Goal: Information Seeking & Learning: Learn about a topic

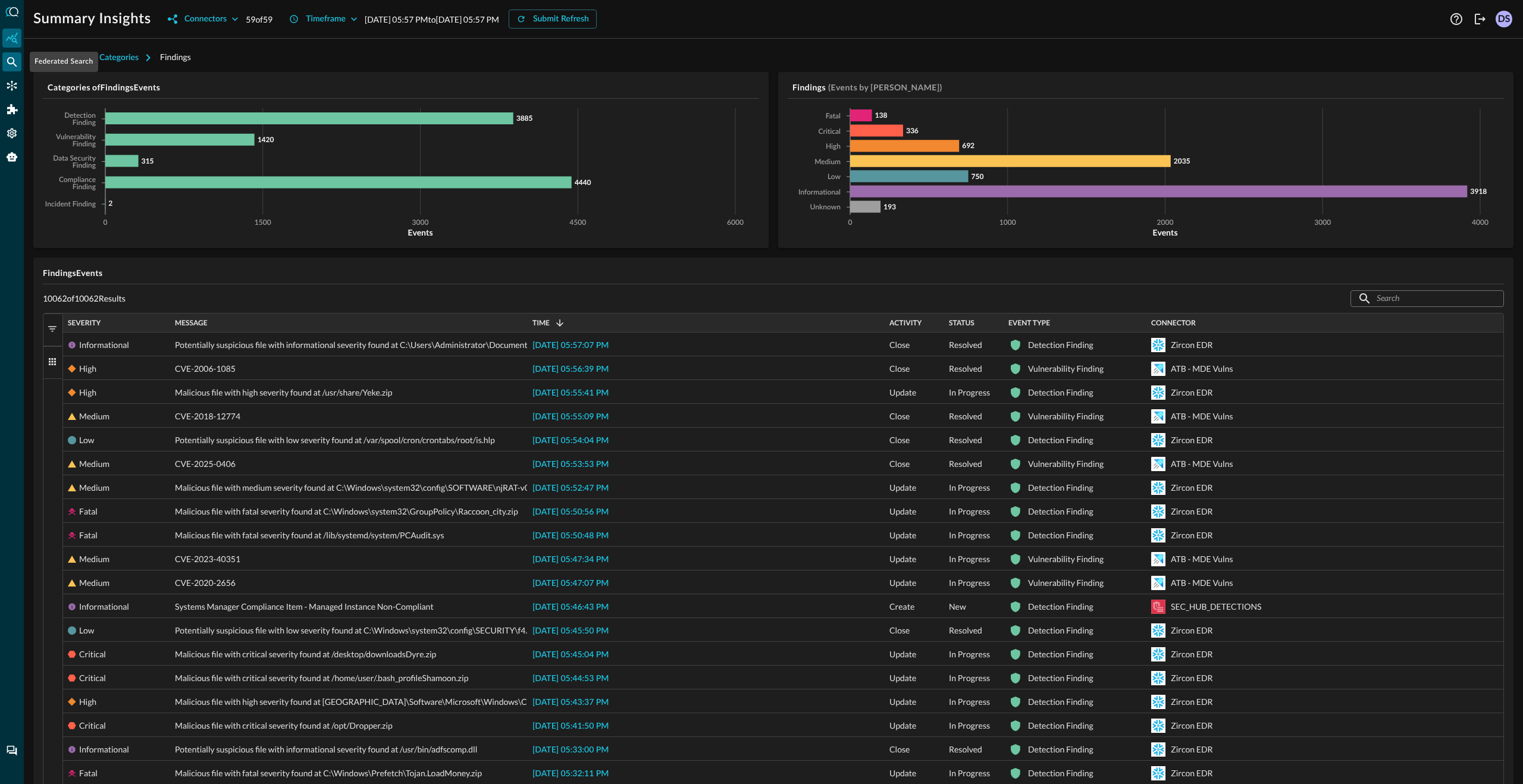
click at [12, 60] on icon "Federated Search" at bounding box center [12, 61] width 12 height 12
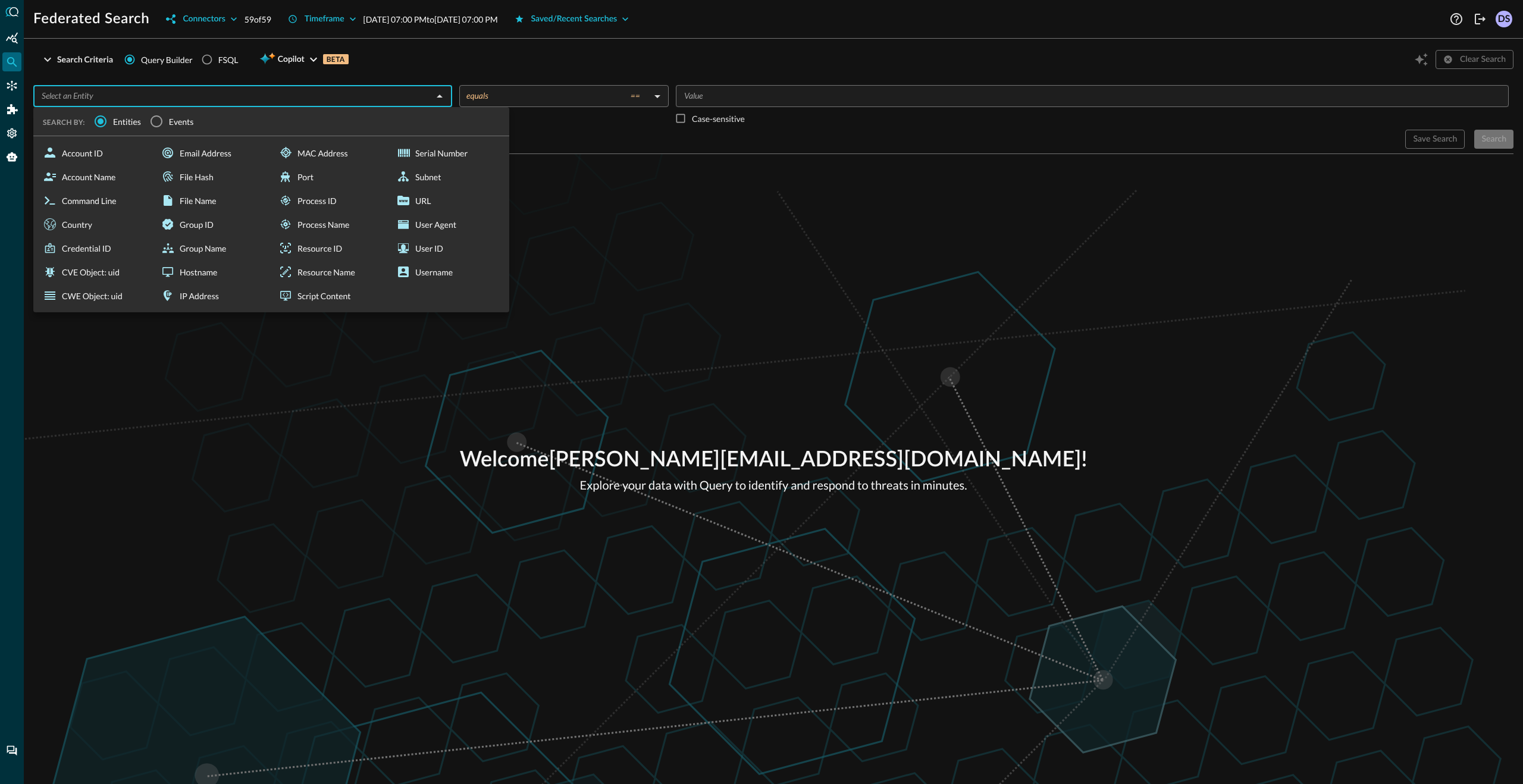
click at [44, 101] on input "text" at bounding box center [232, 96] width 392 height 15
click at [158, 120] on input "Events" at bounding box center [156, 120] width 25 height 25
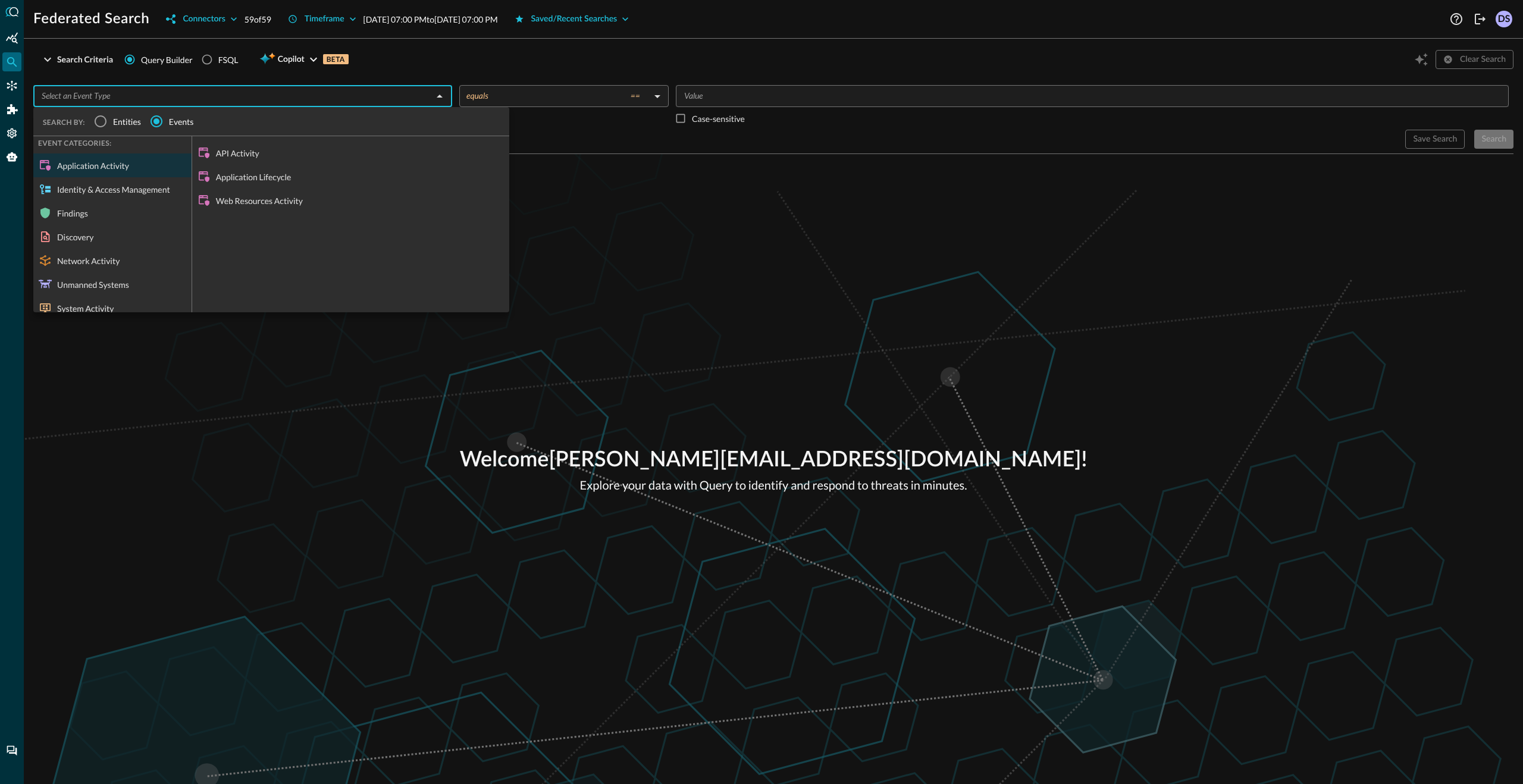
click at [103, 255] on div "Network Activity" at bounding box center [112, 260] width 158 height 24
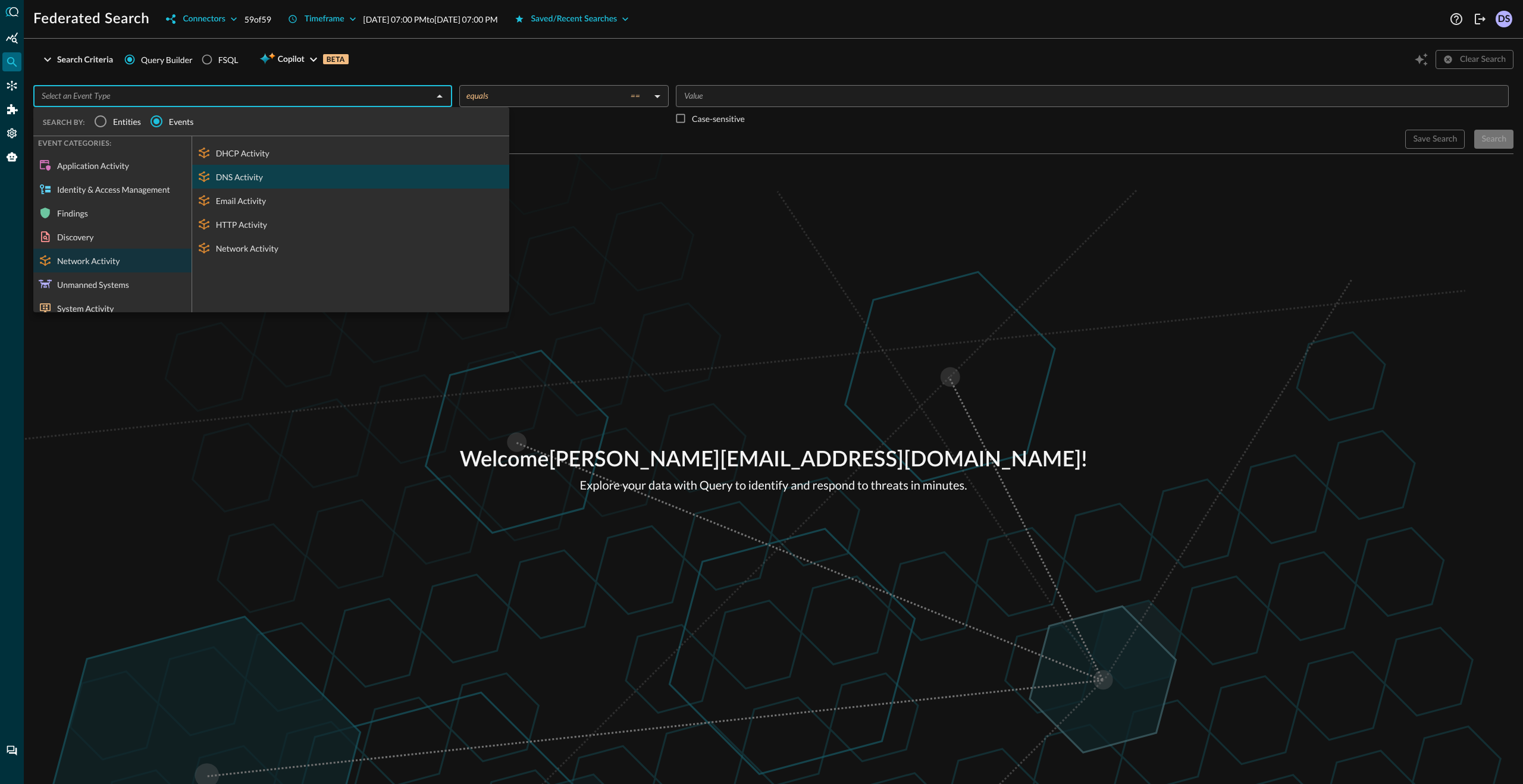
click at [254, 173] on div "DNS Activity" at bounding box center [350, 177] width 317 height 24
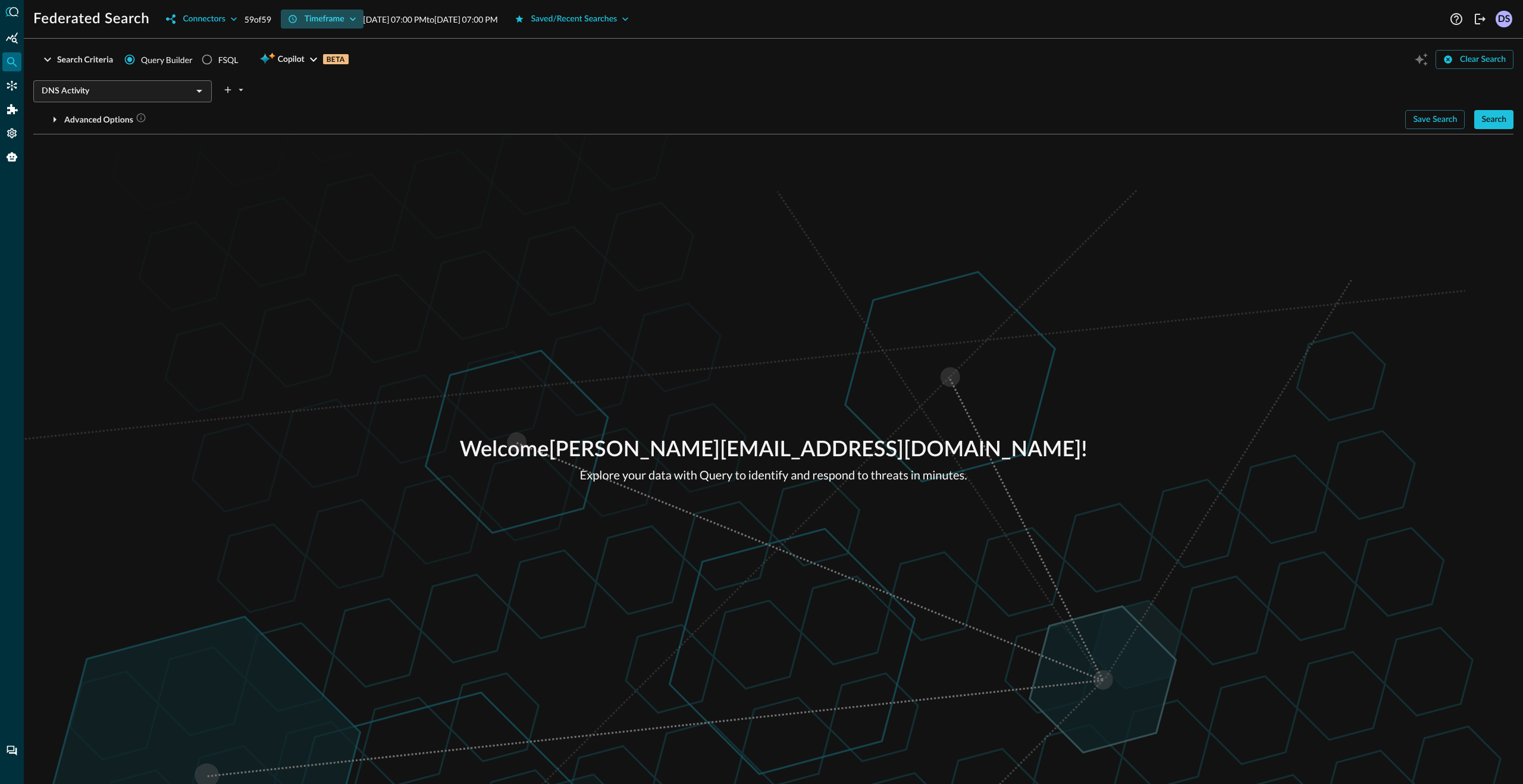
click at [358, 19] on icon "button" at bounding box center [353, 19] width 12 height 12
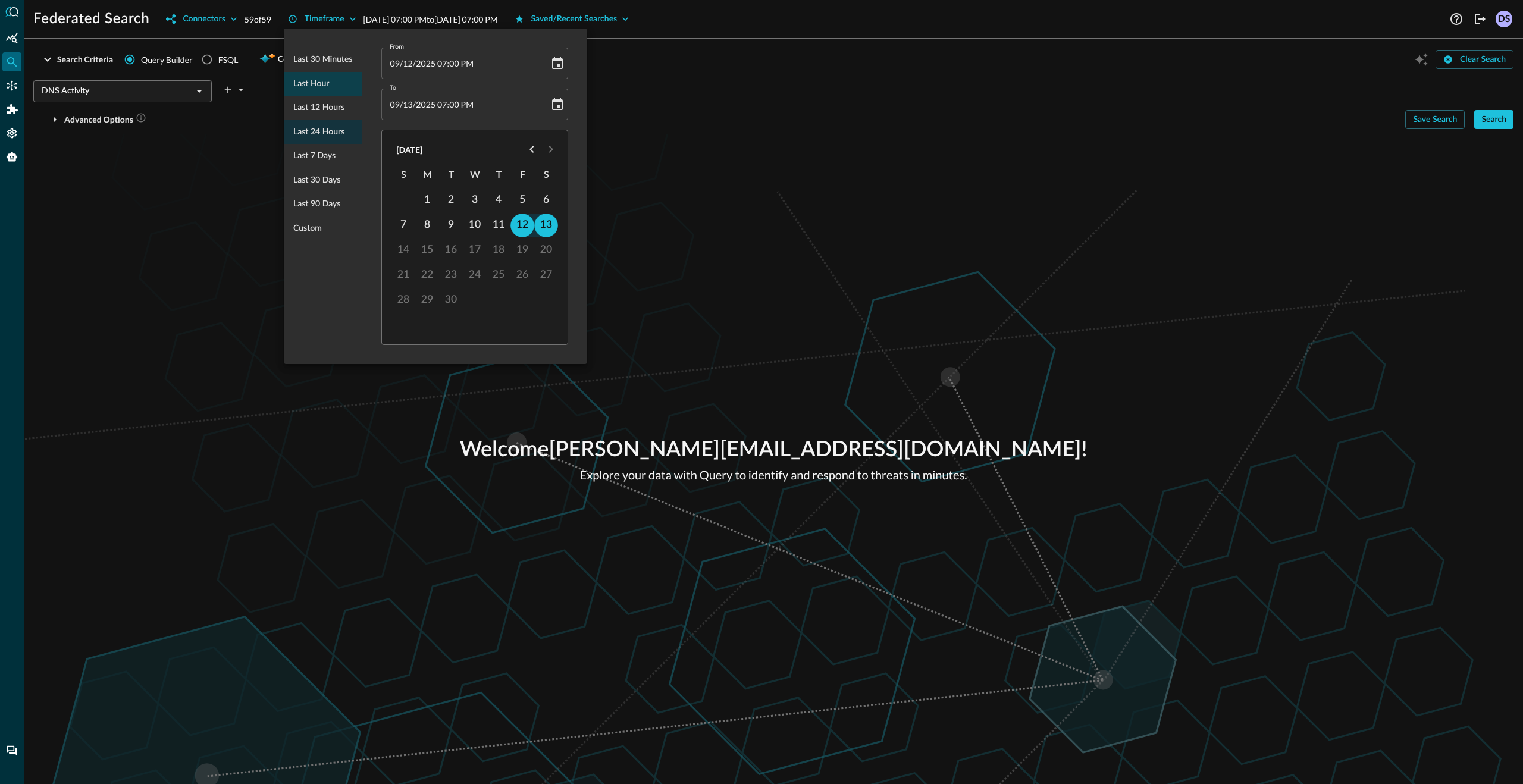
click at [324, 85] on span "Last hour" at bounding box center [311, 84] width 36 height 15
type input "[DATE] 06:00 PM"
click at [186, 205] on div at bounding box center [761, 392] width 1523 height 784
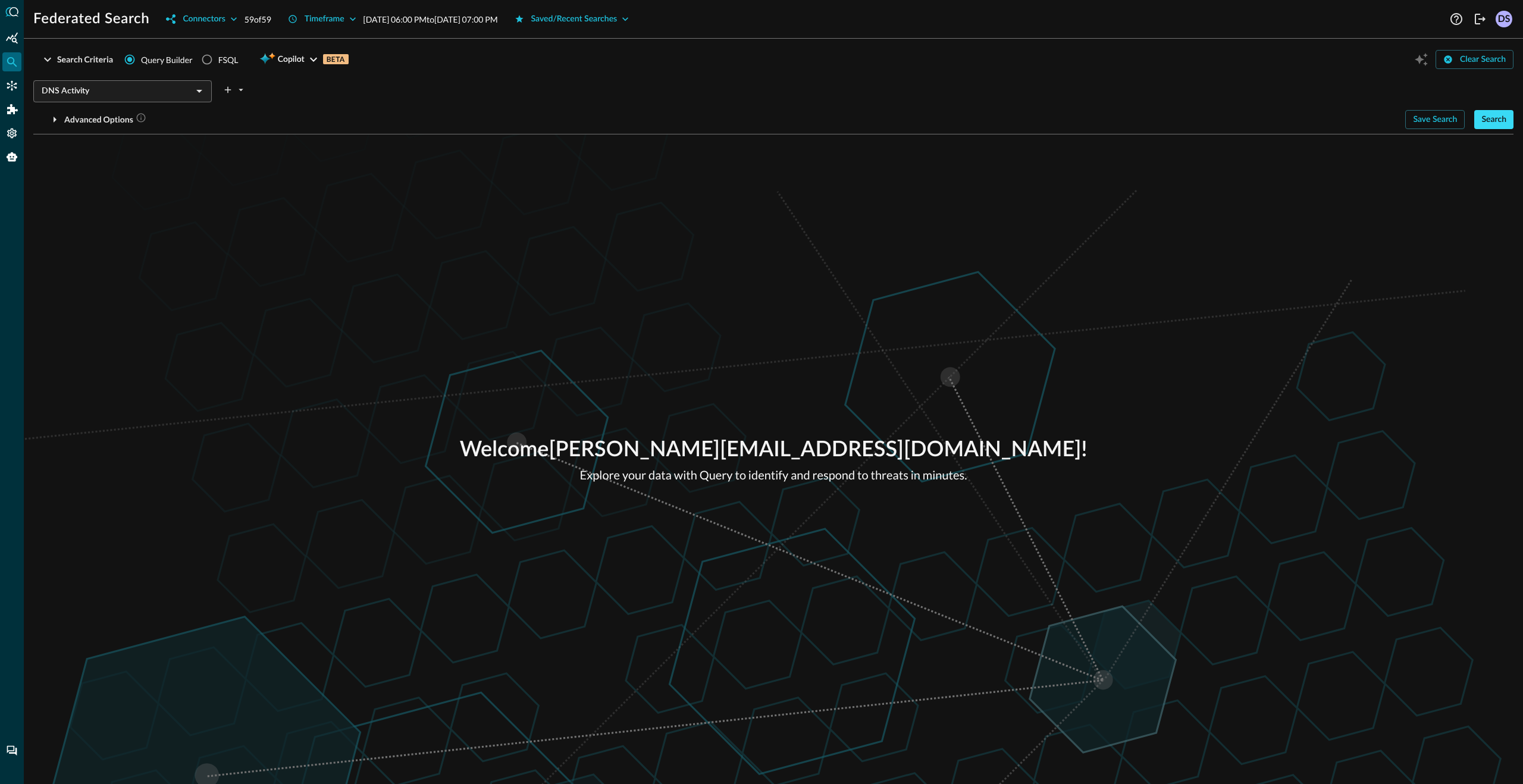
click at [1498, 120] on div "Search" at bounding box center [1493, 120] width 25 height 15
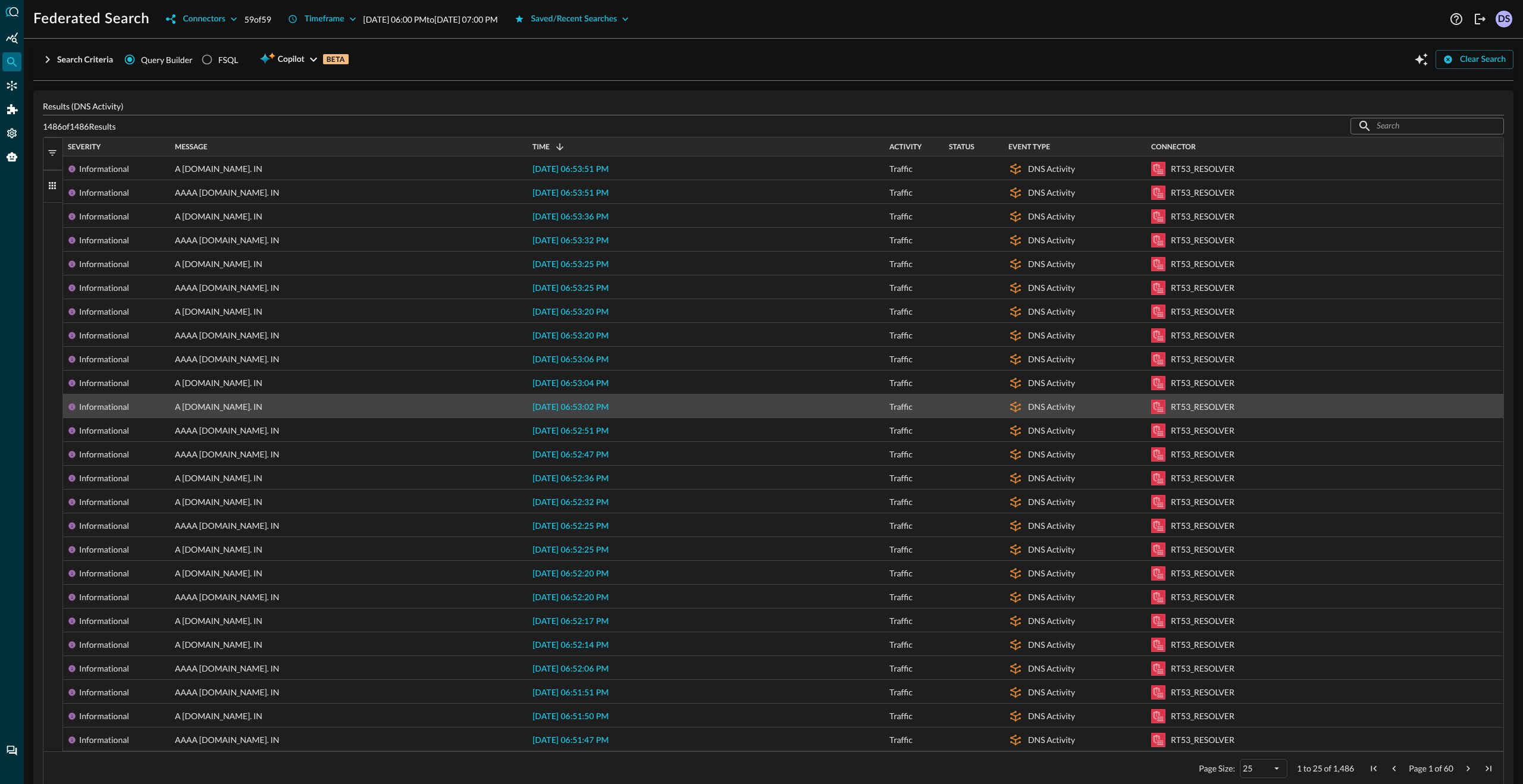
scroll to position [228, 0]
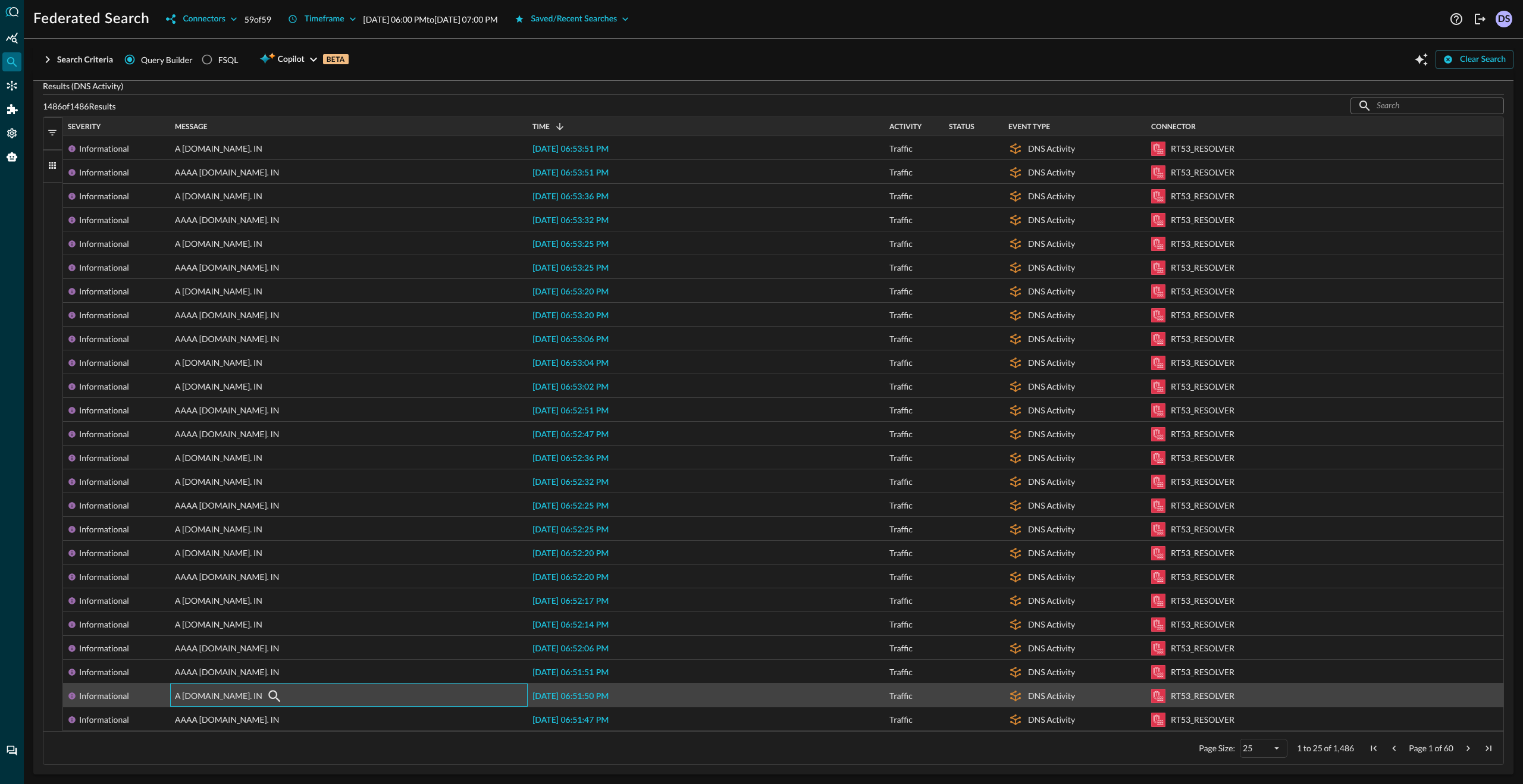
click at [259, 699] on span "A [DOMAIN_NAME]. IN" at bounding box center [219, 696] width 87 height 24
click at [591, 697] on span "[DATE] 06:51:50 PM" at bounding box center [570, 697] width 76 height 9
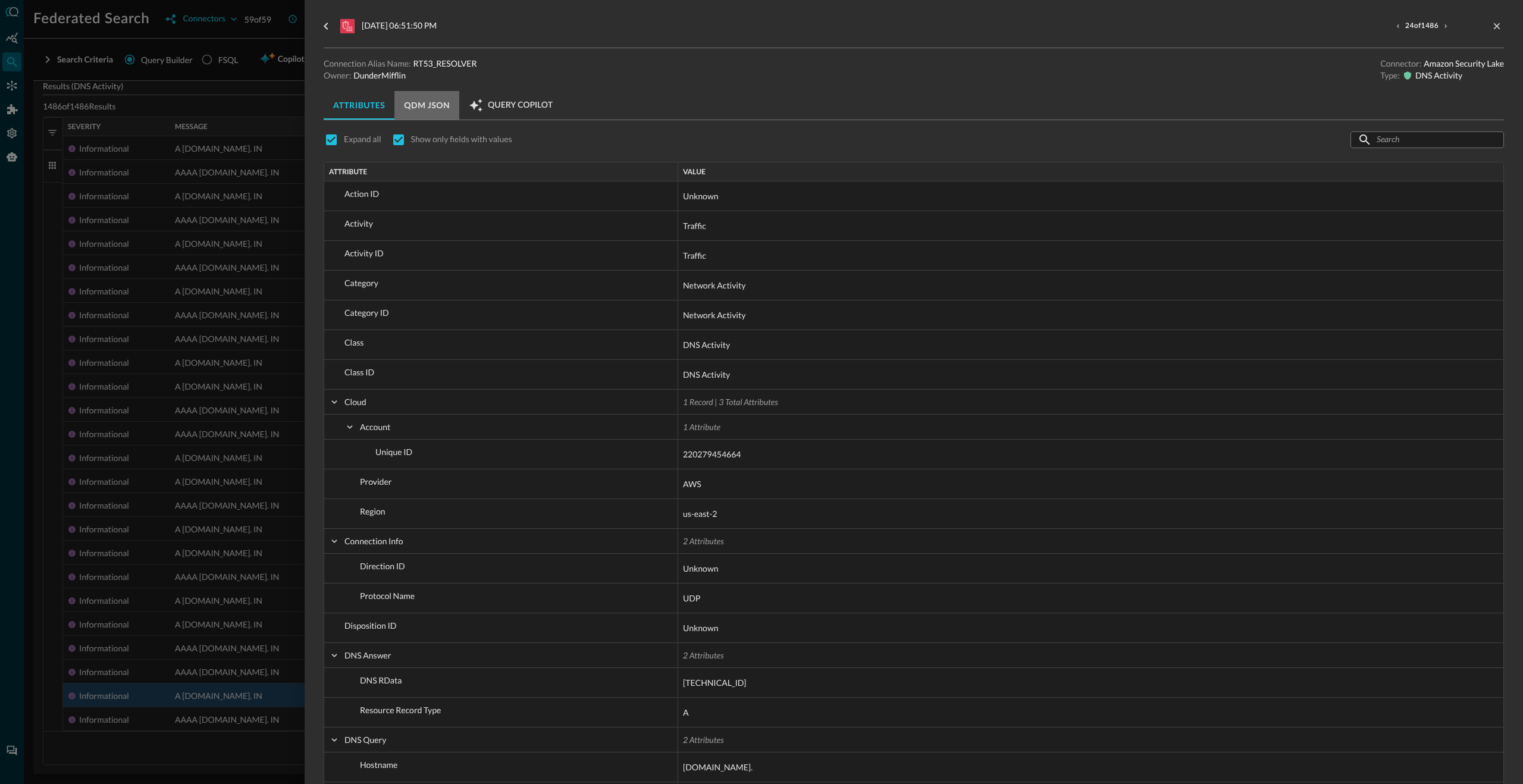
click at [436, 108] on button "QDM JSON" at bounding box center [427, 105] width 65 height 28
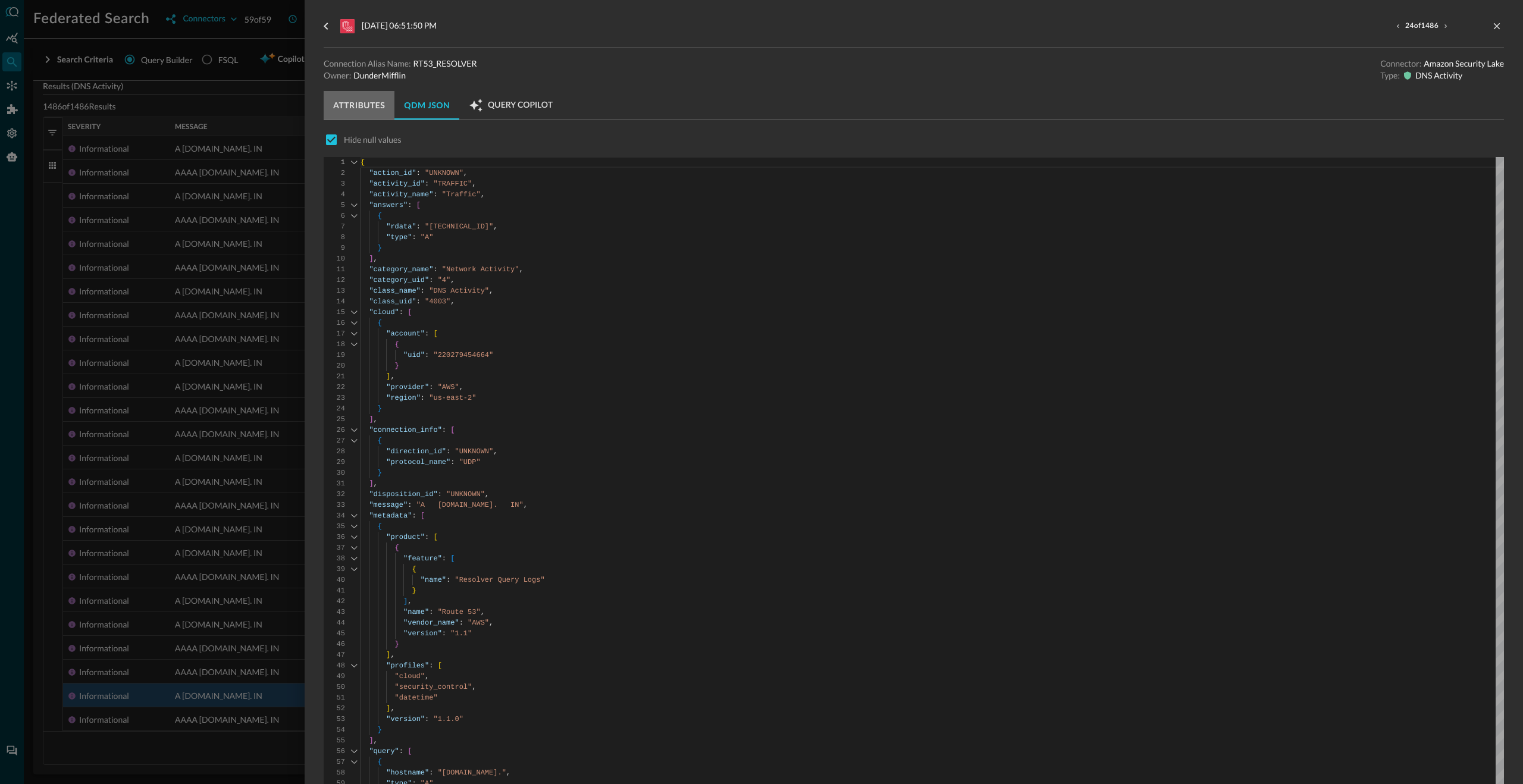
click at [352, 113] on button "Attributes" at bounding box center [359, 105] width 71 height 28
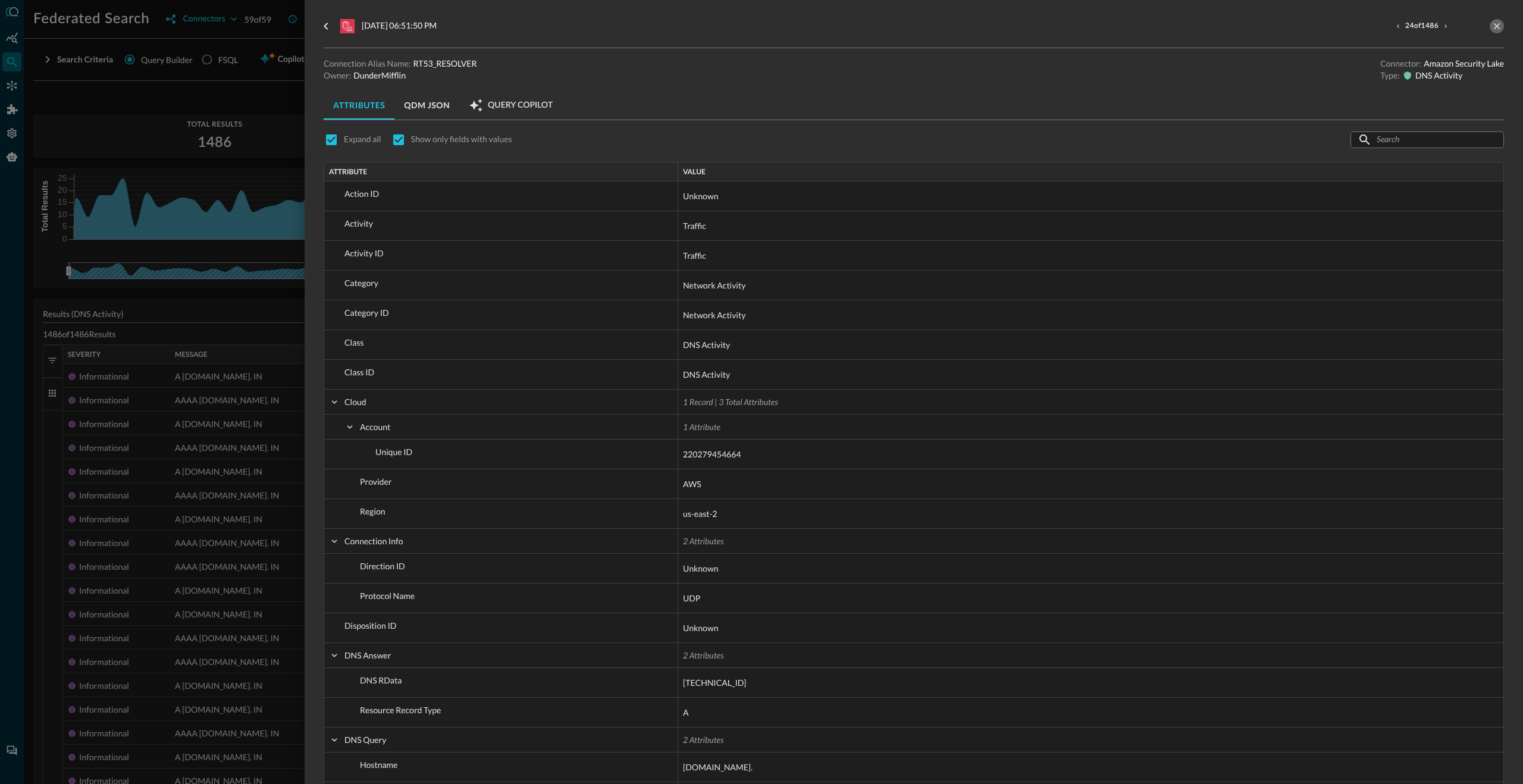
click at [1495, 28] on icon "close-drawer" at bounding box center [1497, 26] width 7 height 7
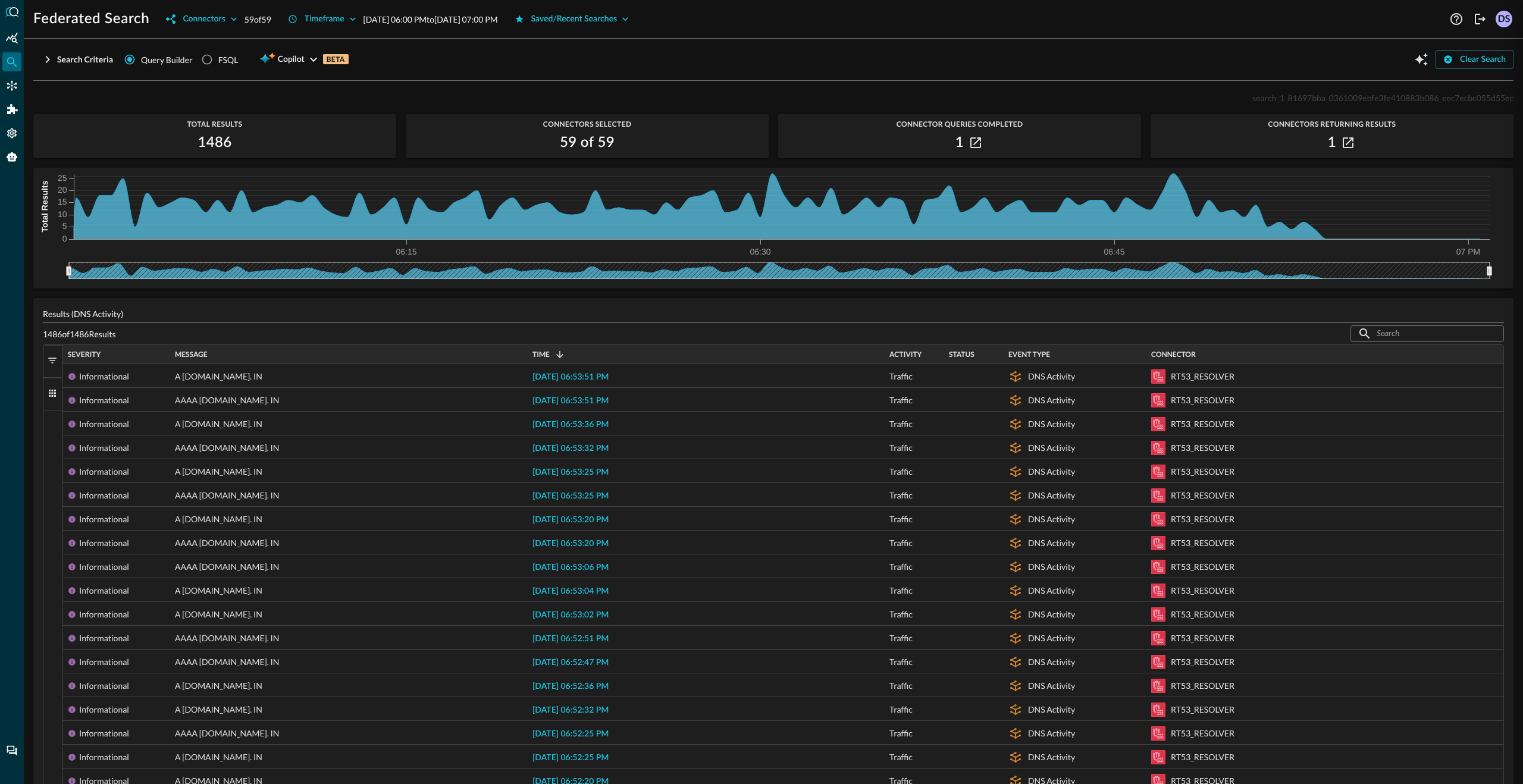
scroll to position [228, 0]
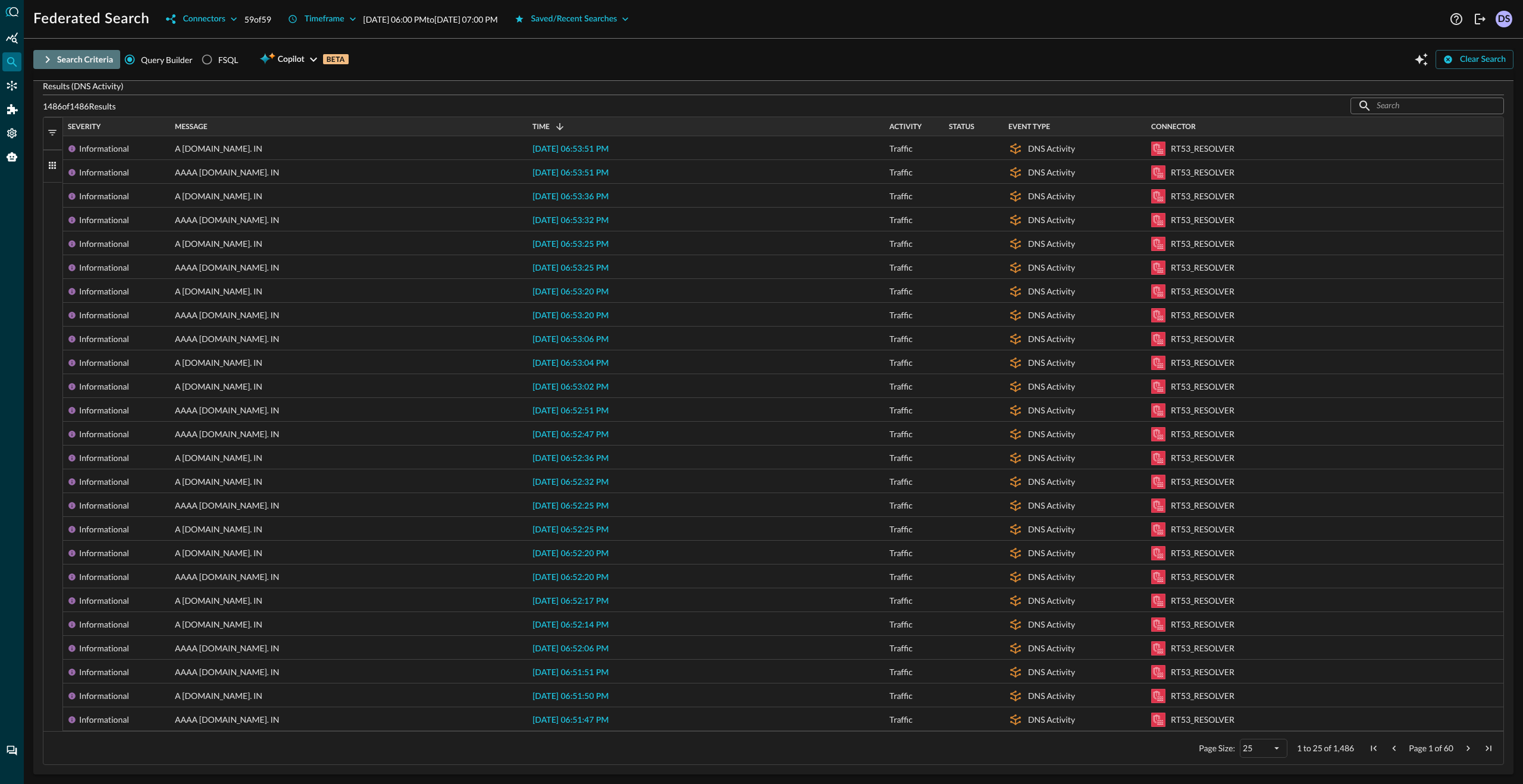
click at [49, 60] on icon "button" at bounding box center [48, 59] width 4 height 7
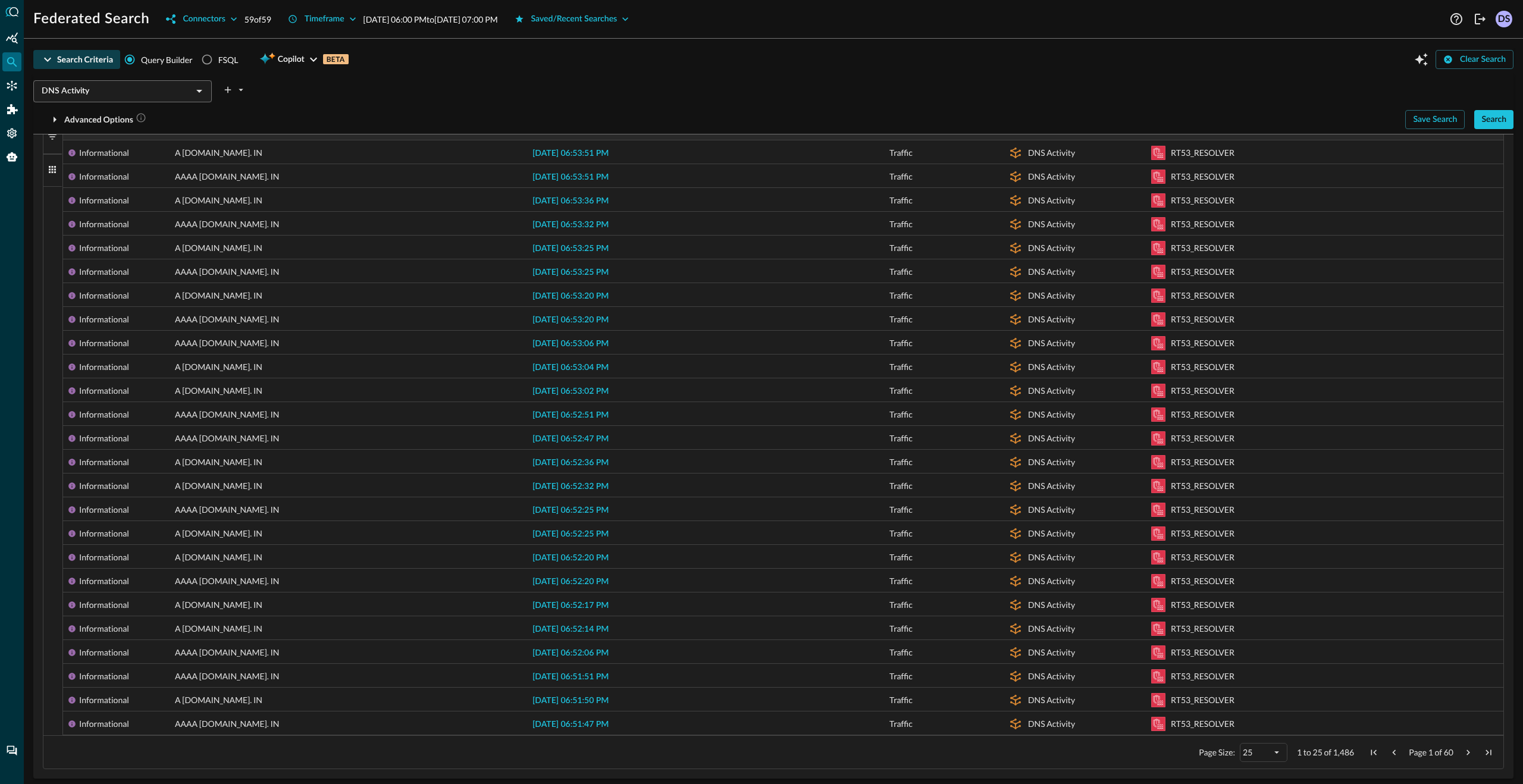
scroll to position [281, 0]
click at [226, 89] on icon "plus-arrow-button" at bounding box center [227, 90] width 11 height 11
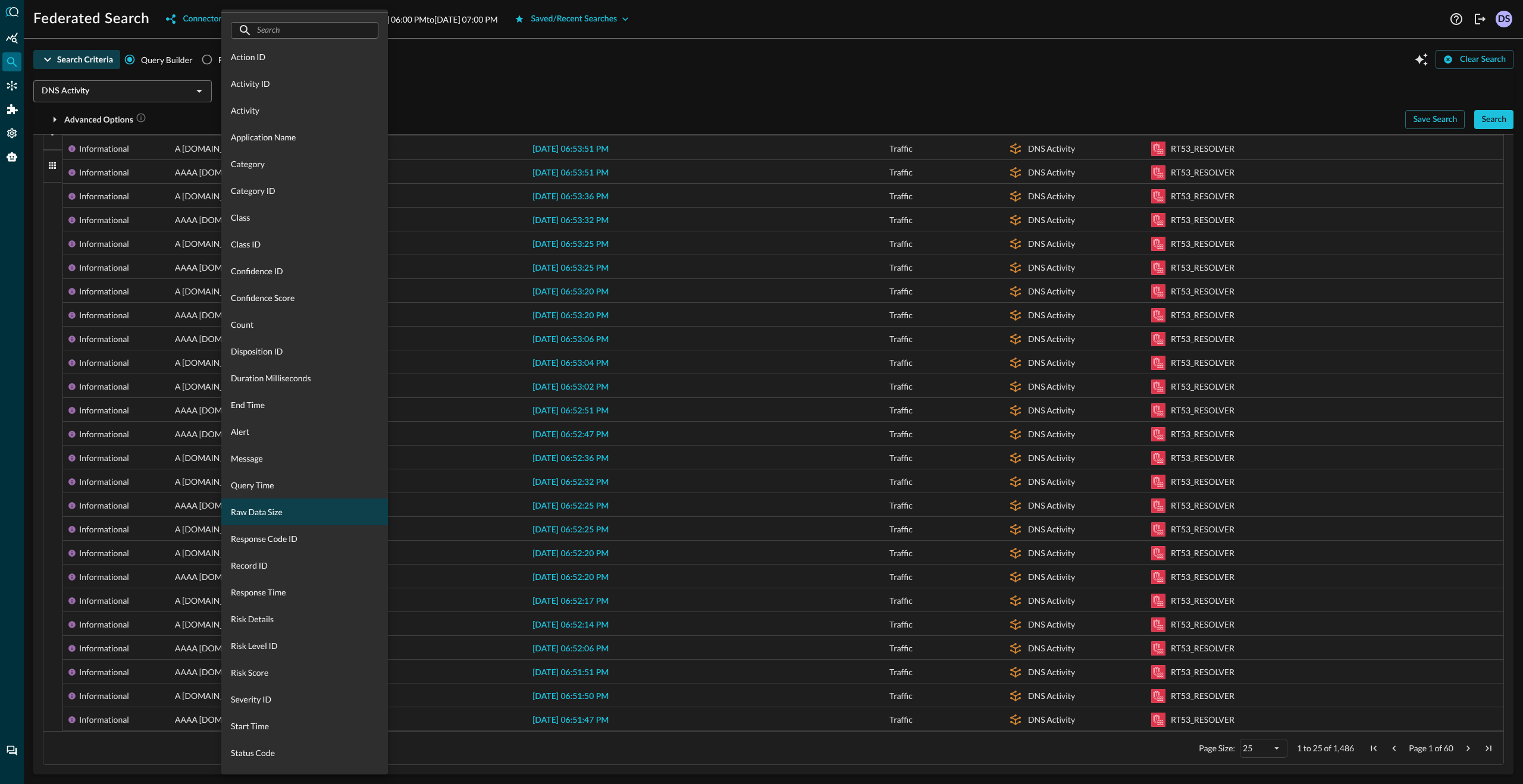
scroll to position [0, 0]
click at [268, 59] on input "text" at bounding box center [304, 57] width 94 height 22
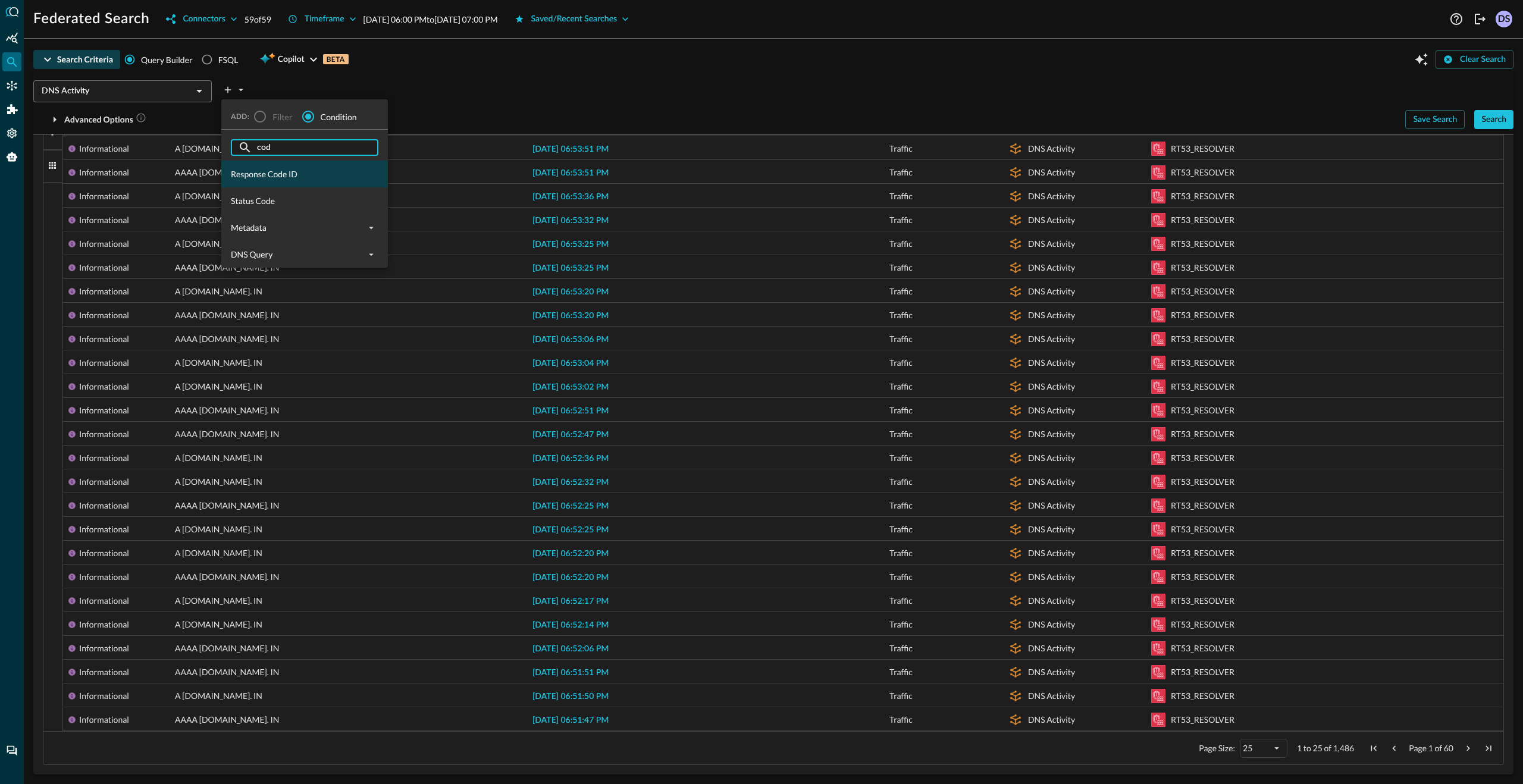
type input "cod"
click at [261, 174] on span "Response Code ID" at bounding box center [304, 173] width 148 height 13
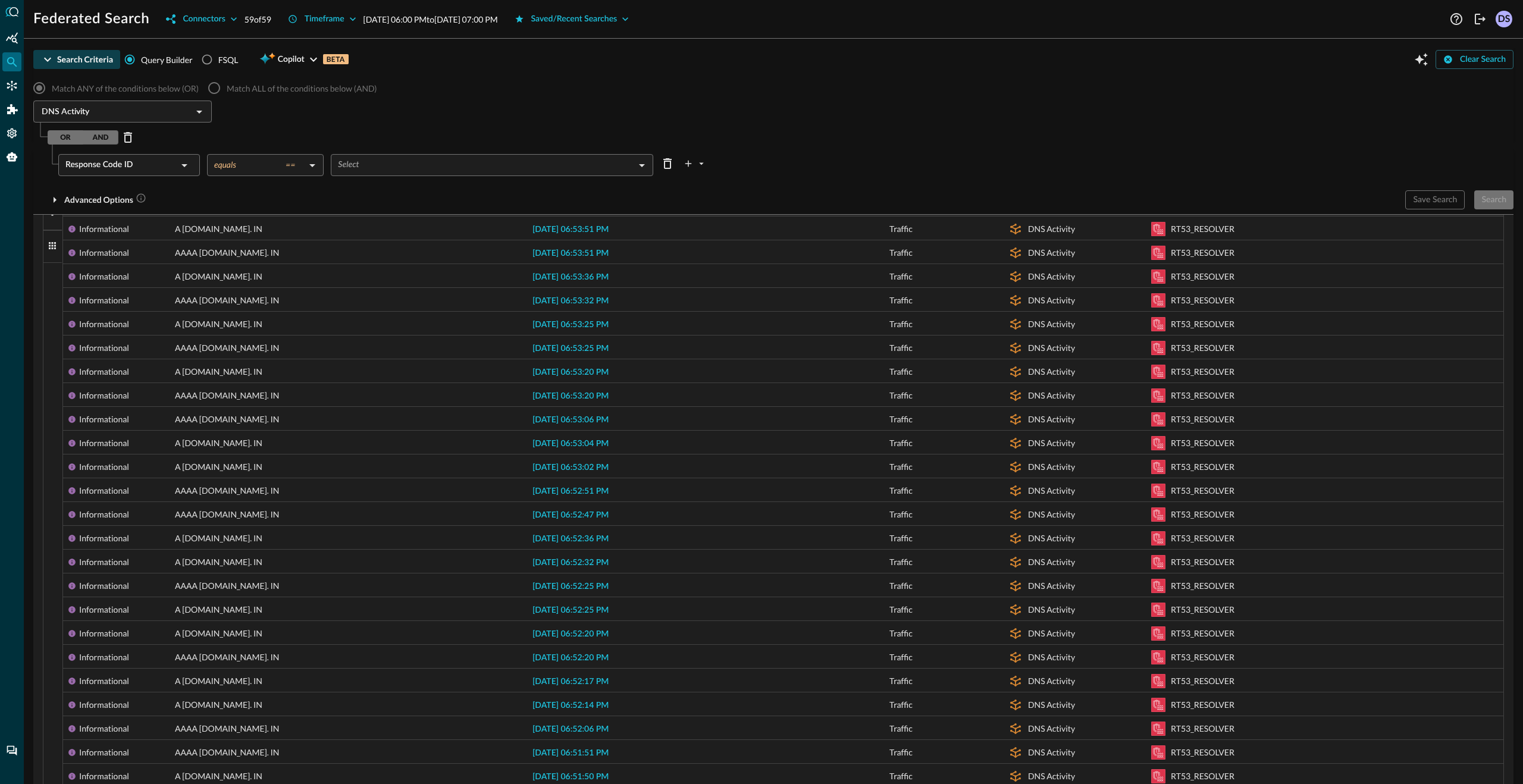
scroll to position [361, 0]
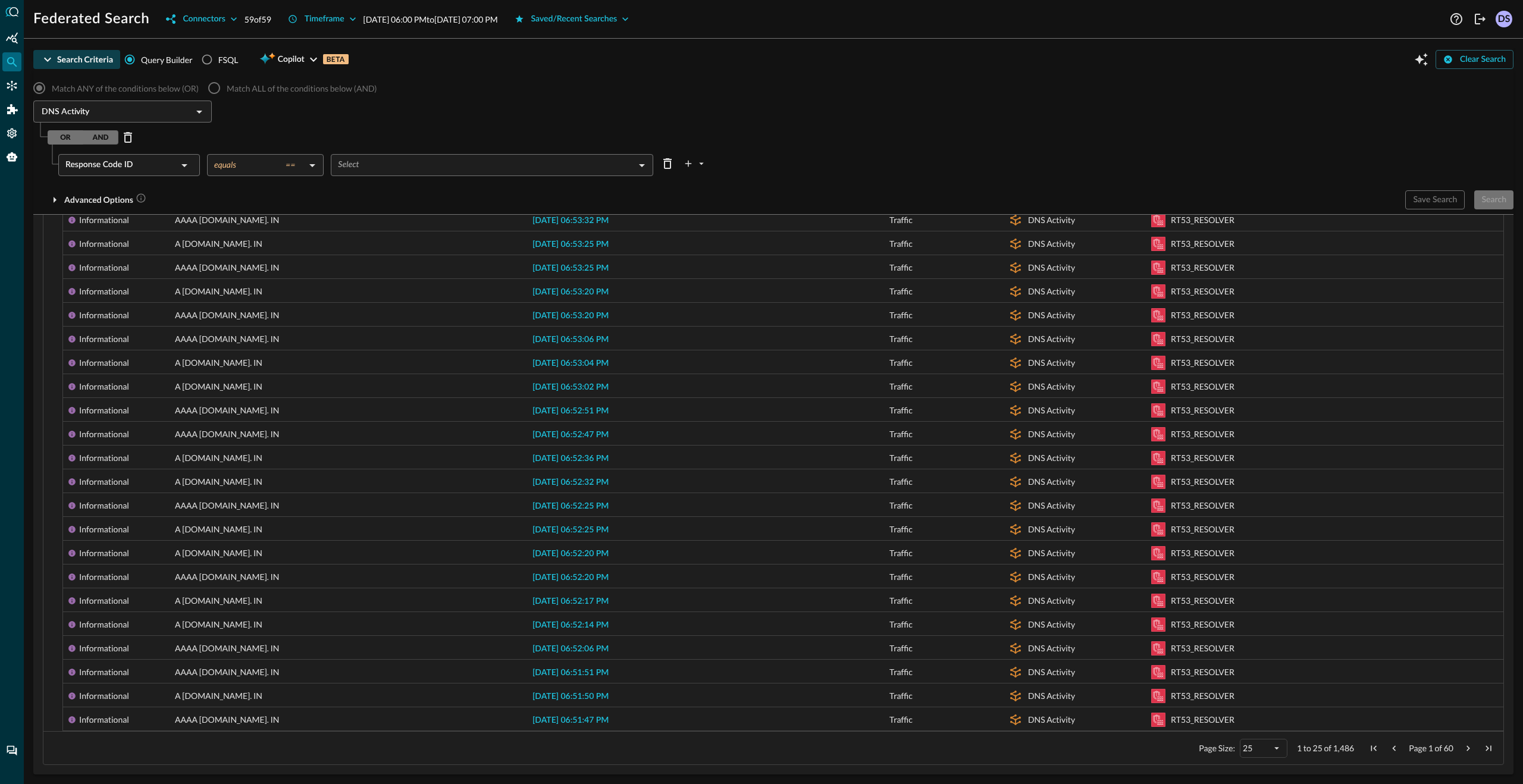
click at [366, 173] on body "Federated Search Connectors 59 of 59 Timeframe [DATE] 06:00 PM to [DATE] 07:00 …" at bounding box center [761, 392] width 1523 height 784
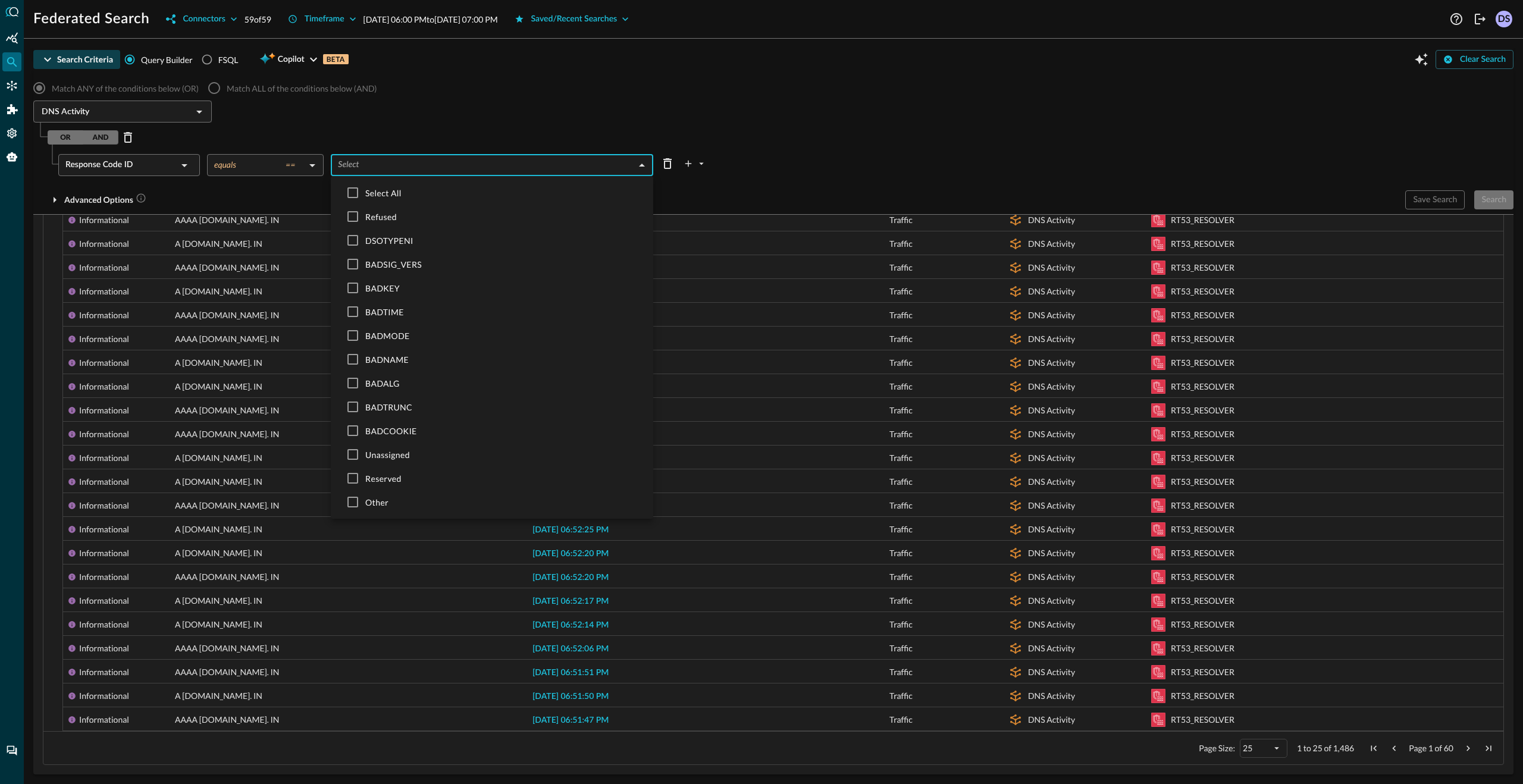
click at [402, 166] on div at bounding box center [761, 392] width 1523 height 784
click at [402, 166] on body "Federated Search Connectors 59 of 59 Timeframe [DATE] 06:00 PM to [DATE] 07:00 …" at bounding box center [761, 392] width 1523 height 784
click at [185, 166] on div at bounding box center [761, 392] width 1523 height 784
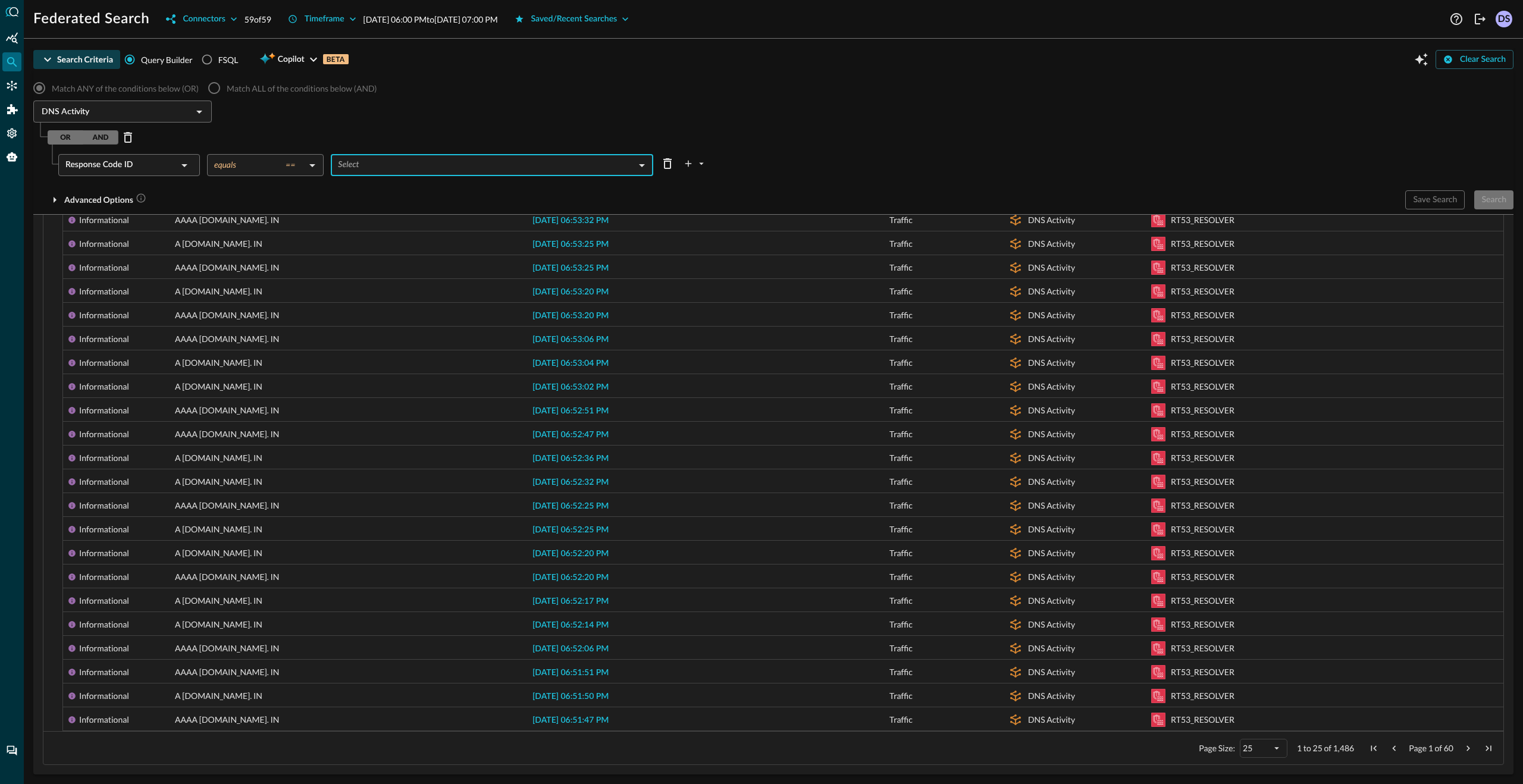
click at [185, 166] on icon at bounding box center [184, 165] width 6 height 3
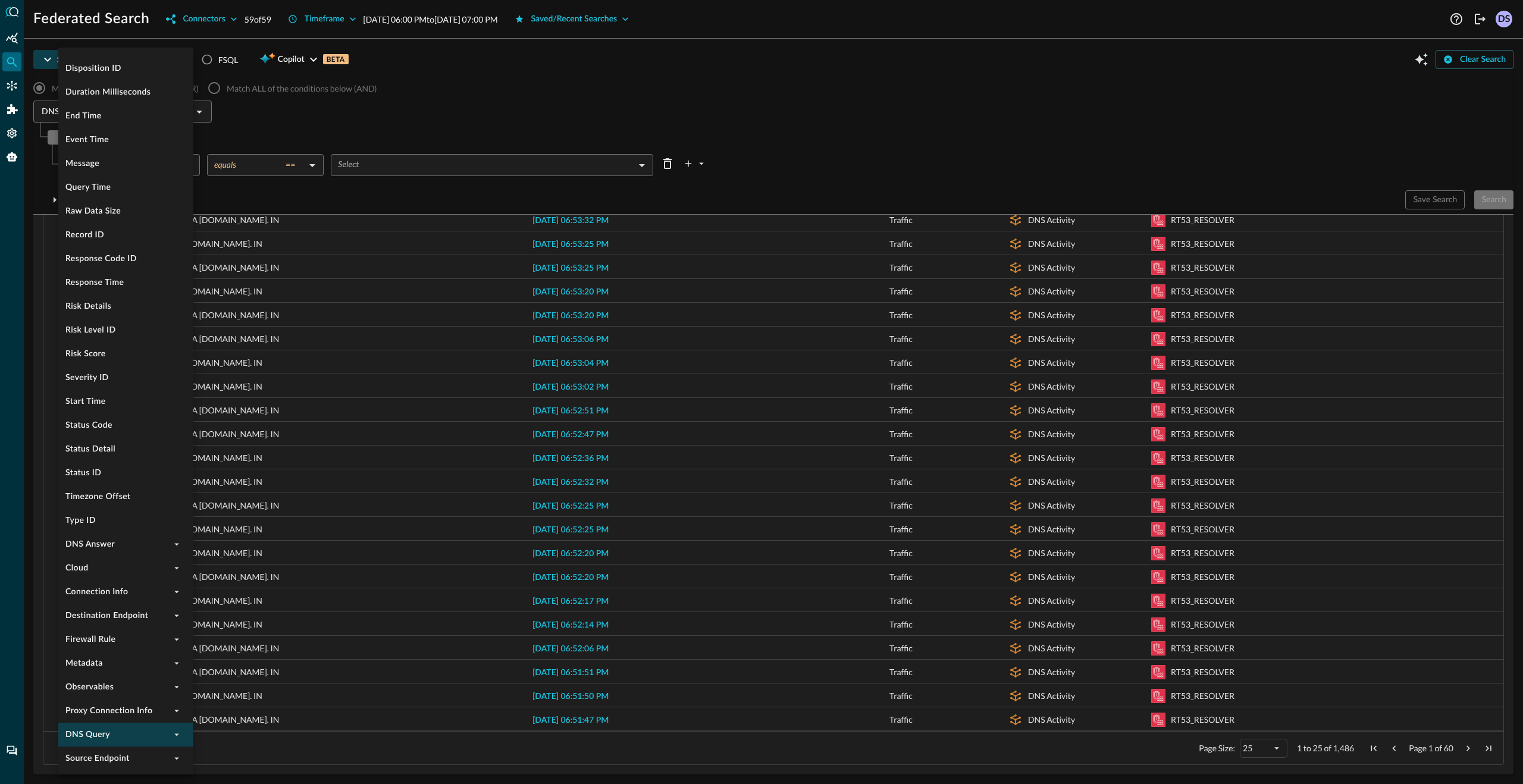
scroll to position [282, 0]
